Goal: Understand process/instructions: Learn how to perform a task or action

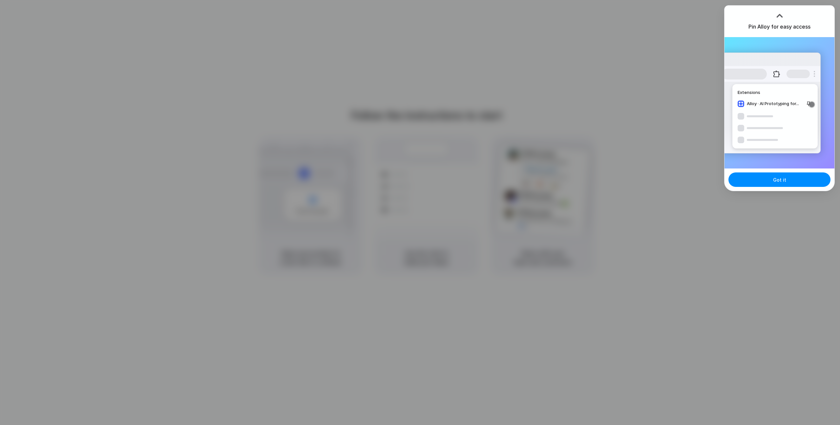
click at [693, 109] on div at bounding box center [420, 212] width 840 height 425
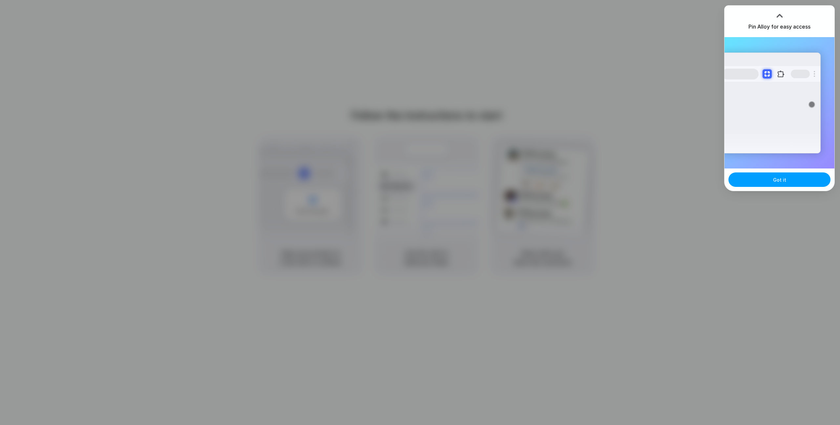
click at [768, 183] on button "Got it" at bounding box center [780, 179] width 102 height 14
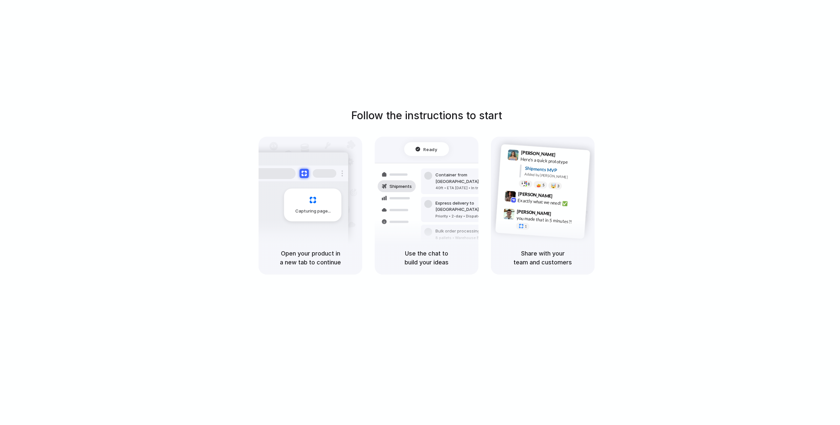
click at [685, 168] on div "Follow the instructions to start Capturing page Open your product in a new tab …" at bounding box center [427, 191] width 840 height 167
click at [421, 246] on div "Use the chat to build your ideas" at bounding box center [427, 257] width 104 height 33
click at [172, 143] on div "Follow the instructions to start Capturing page Open your product in a new tab …" at bounding box center [427, 191] width 840 height 167
click at [665, 105] on div "Follow the instructions to start Capturing page Open your product in a new tab …" at bounding box center [426, 219] width 853 height 438
click at [307, 253] on h5 "Open your product in a new tab to continue" at bounding box center [310, 258] width 88 height 18
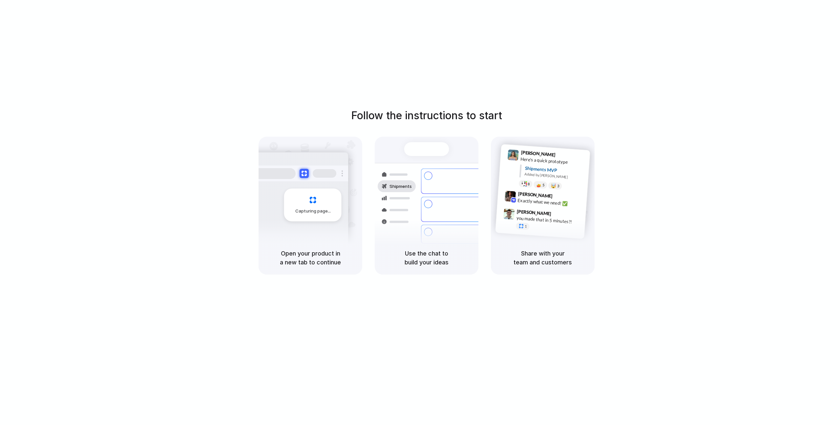
click at [346, 100] on div "Follow the instructions to start Capturing page Open your product in a new tab …" at bounding box center [426, 219] width 853 height 438
click at [425, 114] on h1 "Follow the instructions to start" at bounding box center [426, 116] width 151 height 16
drag, startPoint x: 431, startPoint y: 116, endPoint x: 452, endPoint y: 116, distance: 21.3
click at [452, 116] on h1 "Follow the instructions to start" at bounding box center [426, 116] width 151 height 16
click at [464, 115] on h1 "Follow the instructions to start" at bounding box center [426, 116] width 151 height 16
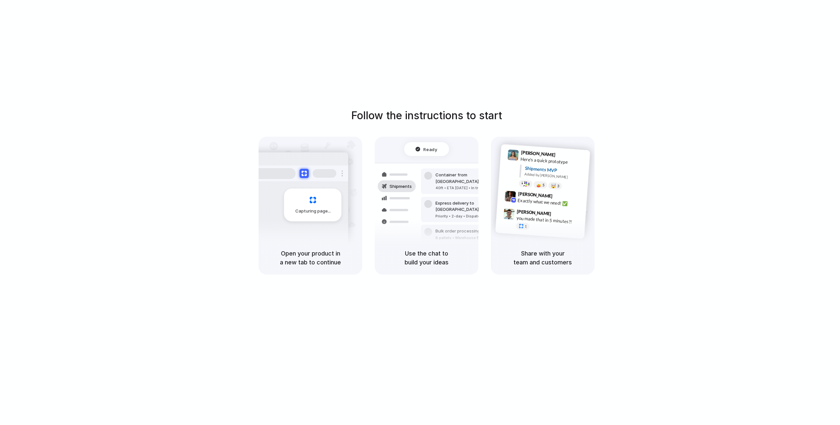
click at [542, 89] on div "Follow the instructions to start Capturing page Open your product in a new tab …" at bounding box center [426, 219] width 853 height 438
click at [545, 93] on div "Follow the instructions to start Capturing page Open your product in a new tab …" at bounding box center [426, 219] width 853 height 438
click at [535, 91] on div "Follow the instructions to start Capturing page Open your product in a new tab …" at bounding box center [426, 219] width 853 height 438
click at [533, 91] on div "Follow the instructions to start Capturing page Open your product in a new tab …" at bounding box center [426, 219] width 853 height 438
drag, startPoint x: 448, startPoint y: 117, endPoint x: 444, endPoint y: 117, distance: 3.6
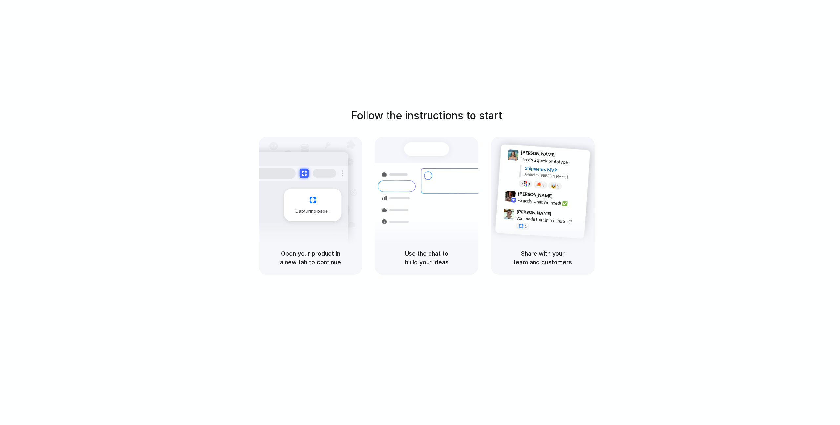
click at [447, 117] on h1 "Follow the instructions to start" at bounding box center [426, 116] width 151 height 16
click at [420, 116] on h1 "Follow the instructions to start" at bounding box center [426, 116] width 151 height 16
click at [441, 101] on div "Follow the instructions to start Capturing page Open your product in a new tab …" at bounding box center [426, 219] width 853 height 438
drag, startPoint x: 693, startPoint y: 94, endPoint x: 696, endPoint y: 92, distance: 4.2
click at [693, 94] on div "Follow the instructions to start Capturing page Open your product in a new tab …" at bounding box center [426, 219] width 853 height 438
